Goal: Information Seeking & Learning: Find specific fact

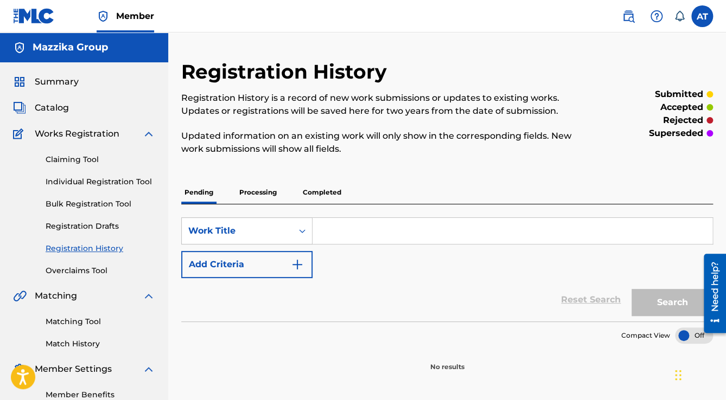
click at [278, 266] on button "Add Criteria" at bounding box center [246, 264] width 131 height 27
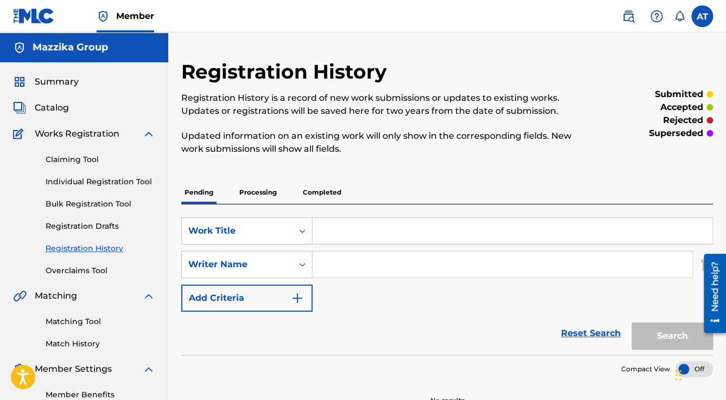
click at [53, 106] on span "Catalog" at bounding box center [52, 107] width 34 height 13
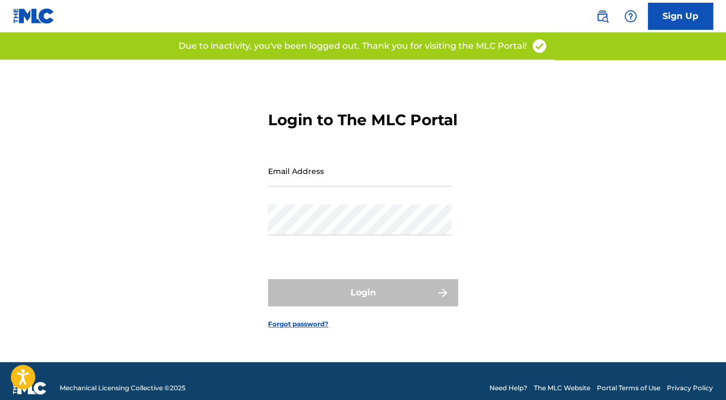
click at [521, 246] on div "Login to The MLC Portal Email Address Password Login Forgot password?" at bounding box center [363, 211] width 726 height 303
type input "[EMAIL_ADDRESS][DOMAIN_NAME]"
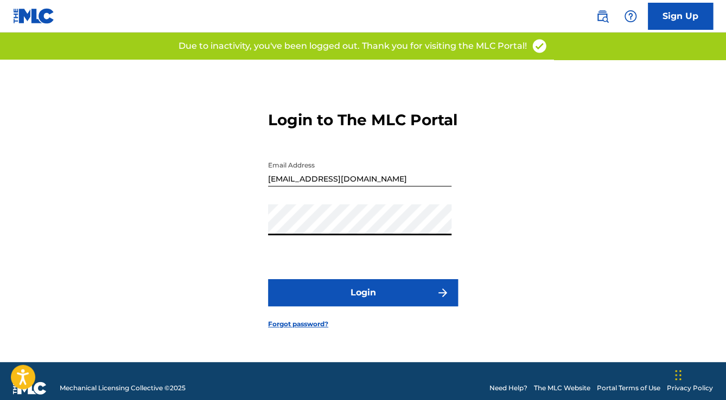
click at [363, 296] on button "Login" at bounding box center [363, 292] width 190 height 27
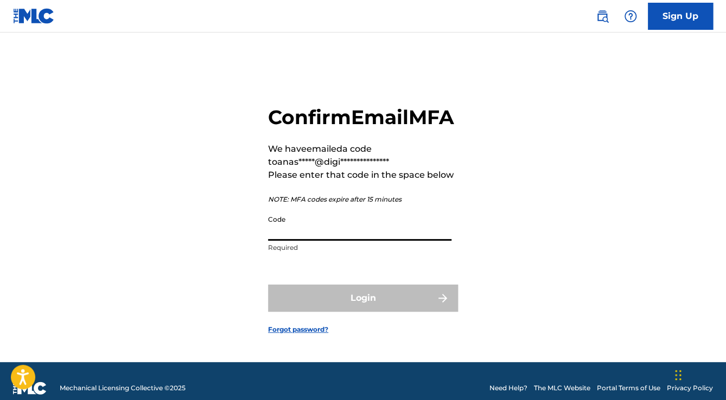
click at [306, 227] on input "Code" at bounding box center [359, 225] width 183 height 31
paste input "037920"
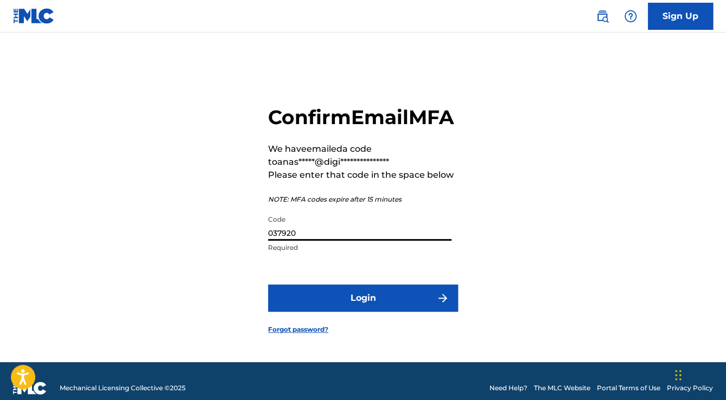
type input "037920"
click at [348, 312] on button "Login" at bounding box center [363, 298] width 190 height 27
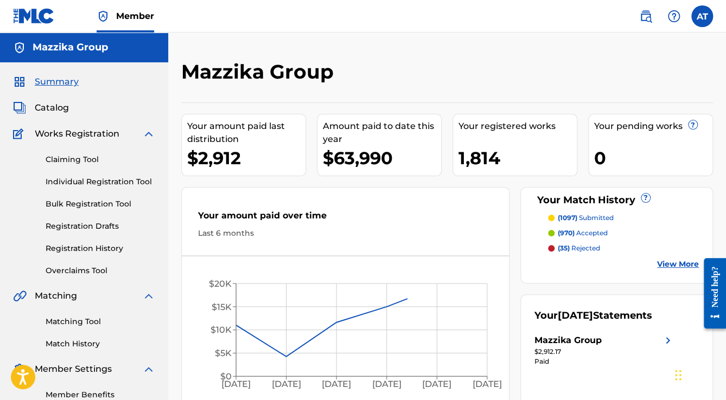
click at [57, 107] on span "Catalog" at bounding box center [52, 107] width 34 height 13
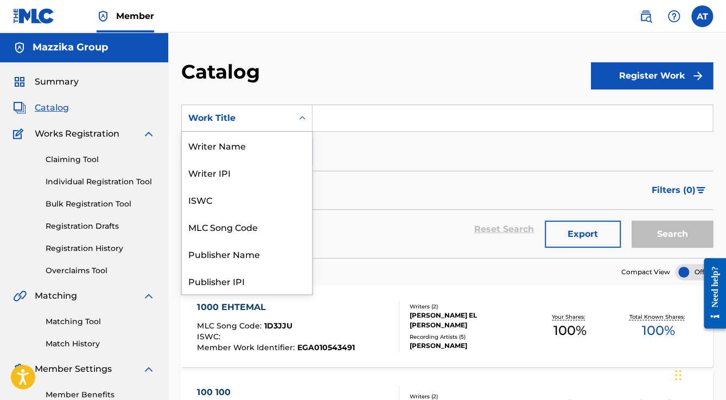
click at [299, 118] on icon "Search Form" at bounding box center [302, 118] width 7 height 4
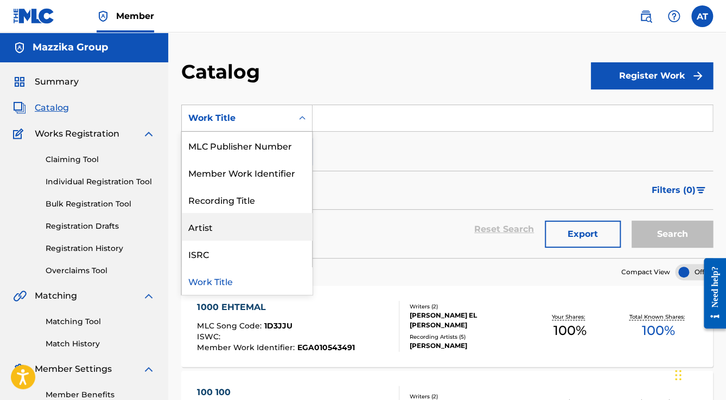
drag, startPoint x: 341, startPoint y: 193, endPoint x: 298, endPoint y: 150, distance: 61.4
click at [342, 192] on div "Filters ( 0 )" at bounding box center [446, 190] width 531 height 39
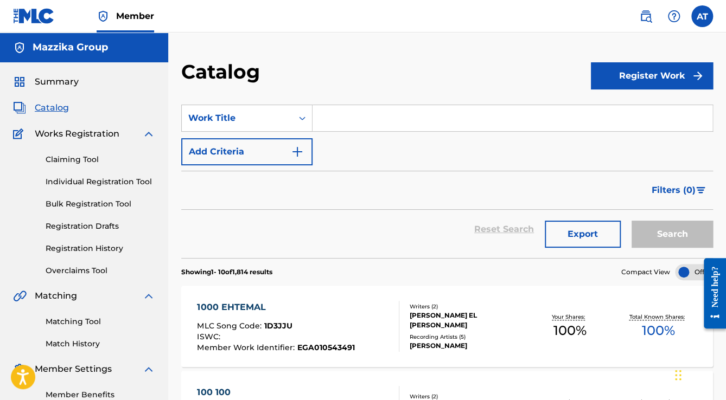
click at [291, 145] on img "Search Form" at bounding box center [297, 151] width 13 height 13
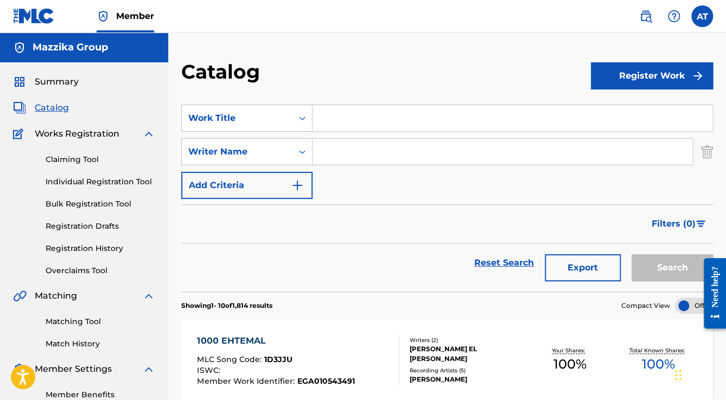
click at [328, 158] on input "Search Form" at bounding box center [502, 152] width 380 height 26
type input "ش"
type input "aly"
click at [666, 264] on button "Search" at bounding box center [671, 267] width 81 height 27
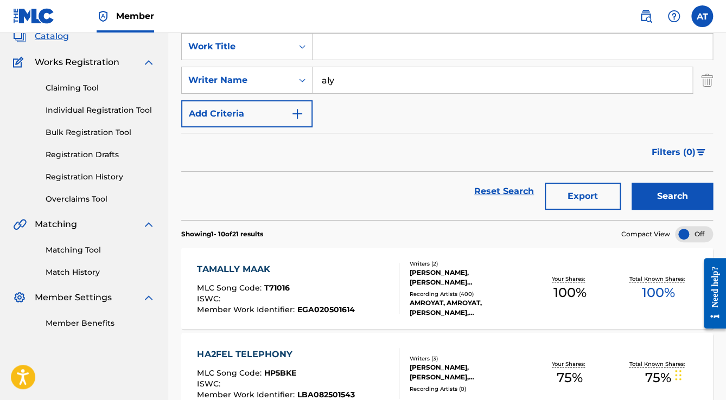
scroll to position [87, 0]
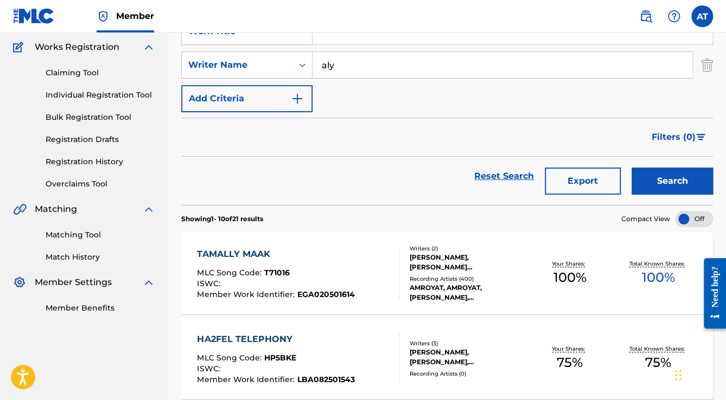
click at [402, 349] on div "Writers ( 3 ) ALY FATHALLA, AHMED FLIPENO, MAHMOUD MOHAMED ASHRAF ELESSEILY Rec…" at bounding box center [462, 359] width 126 height 39
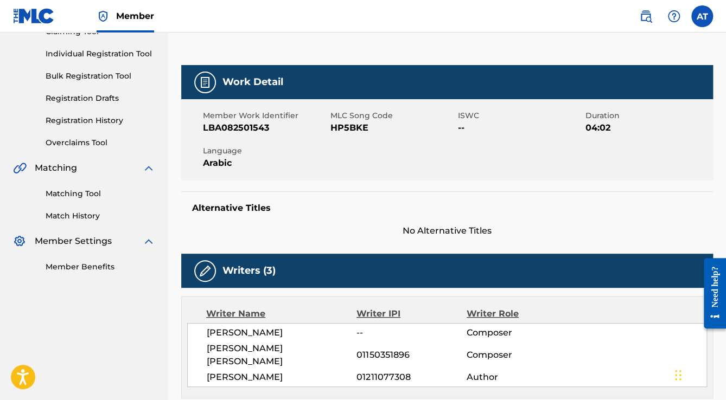
scroll to position [87, 0]
